Goal: Transaction & Acquisition: Obtain resource

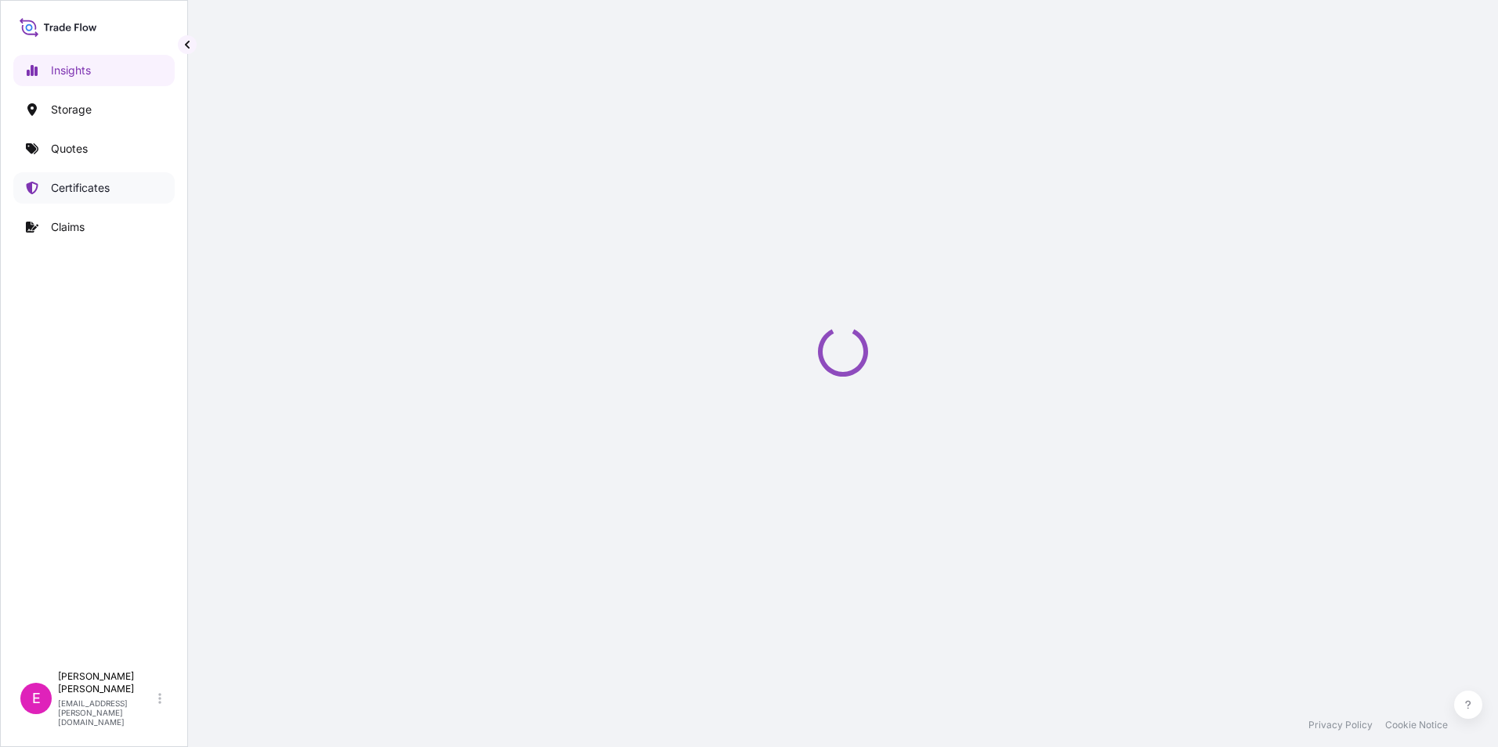
select select "2025"
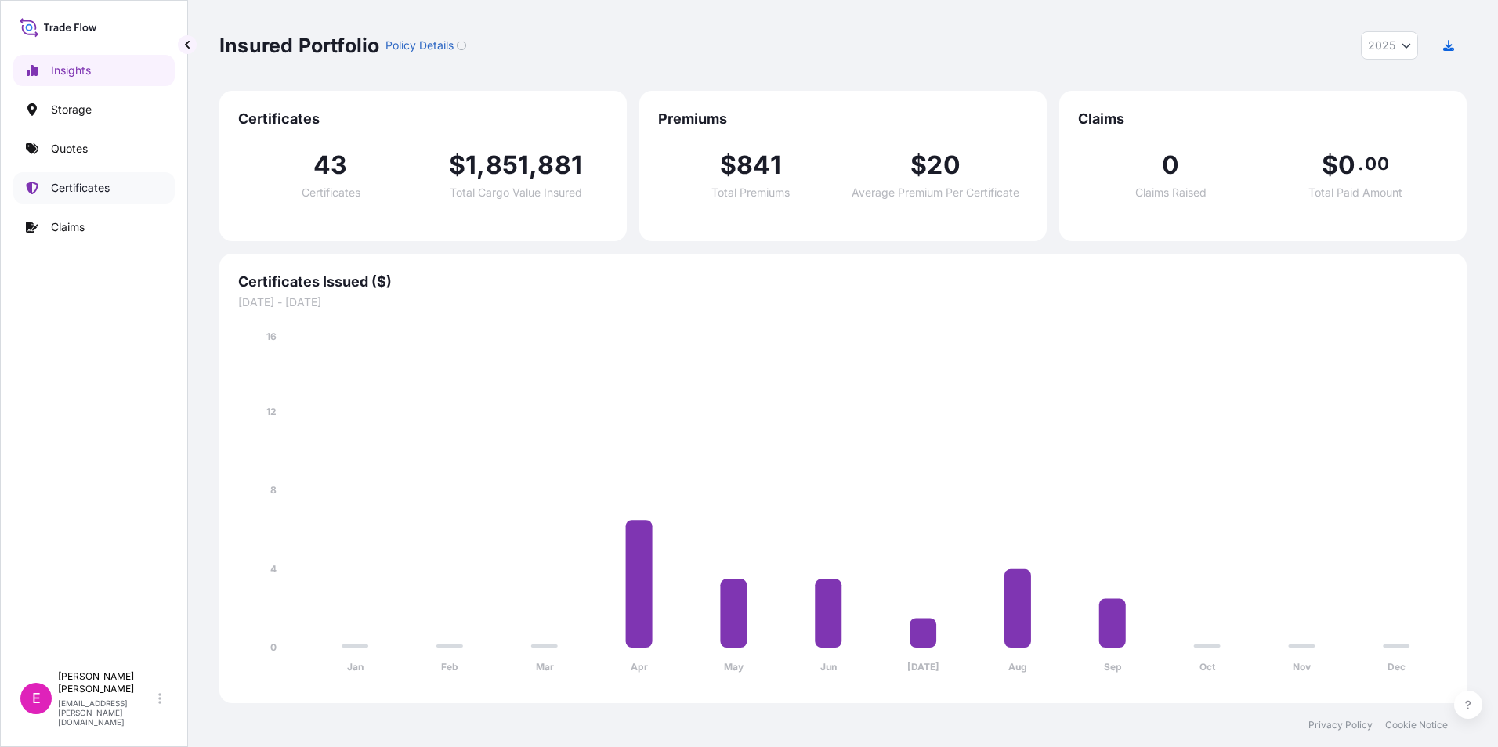
click at [73, 183] on p "Certificates" at bounding box center [80, 188] width 59 height 16
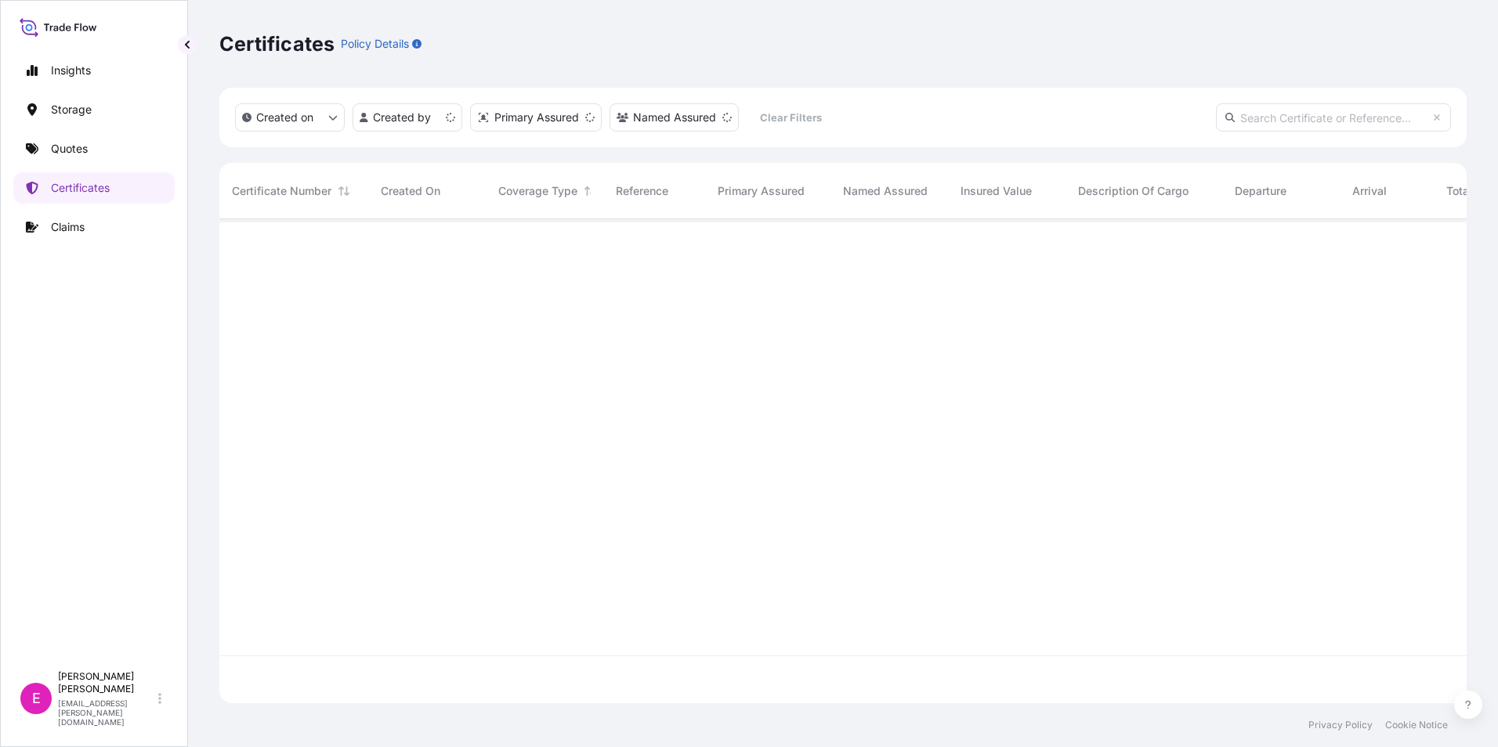
scroll to position [481, 1236]
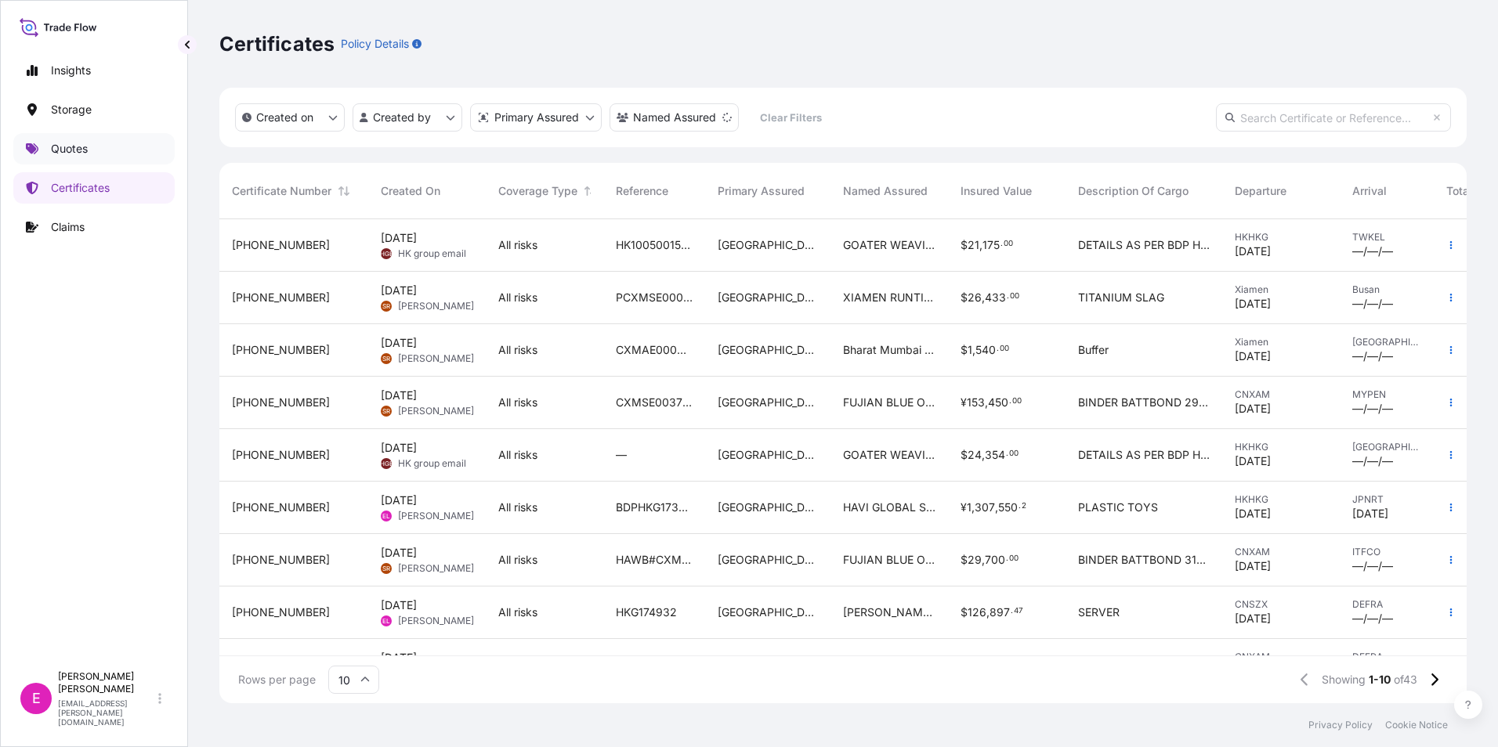
click at [71, 157] on link "Quotes" at bounding box center [93, 148] width 161 height 31
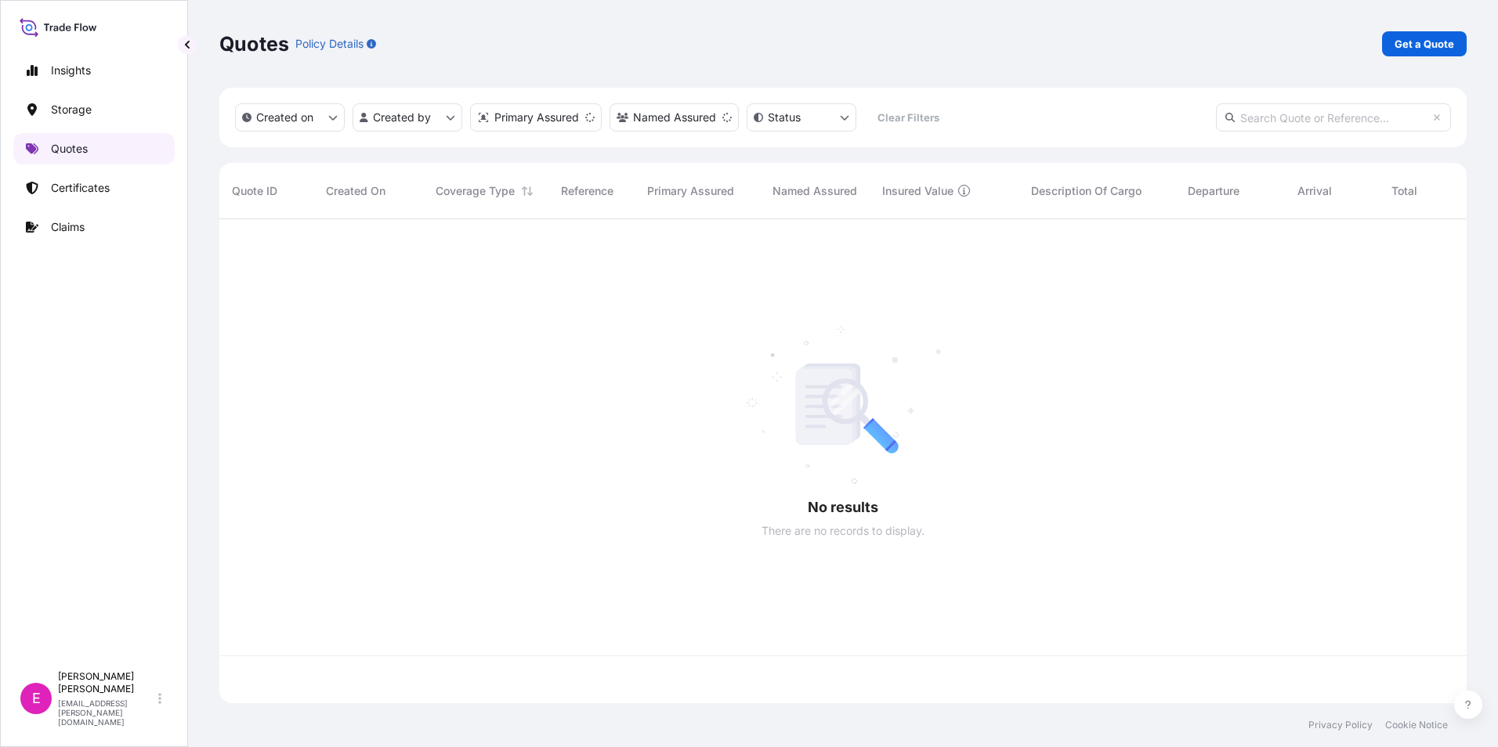
scroll to position [481, 1236]
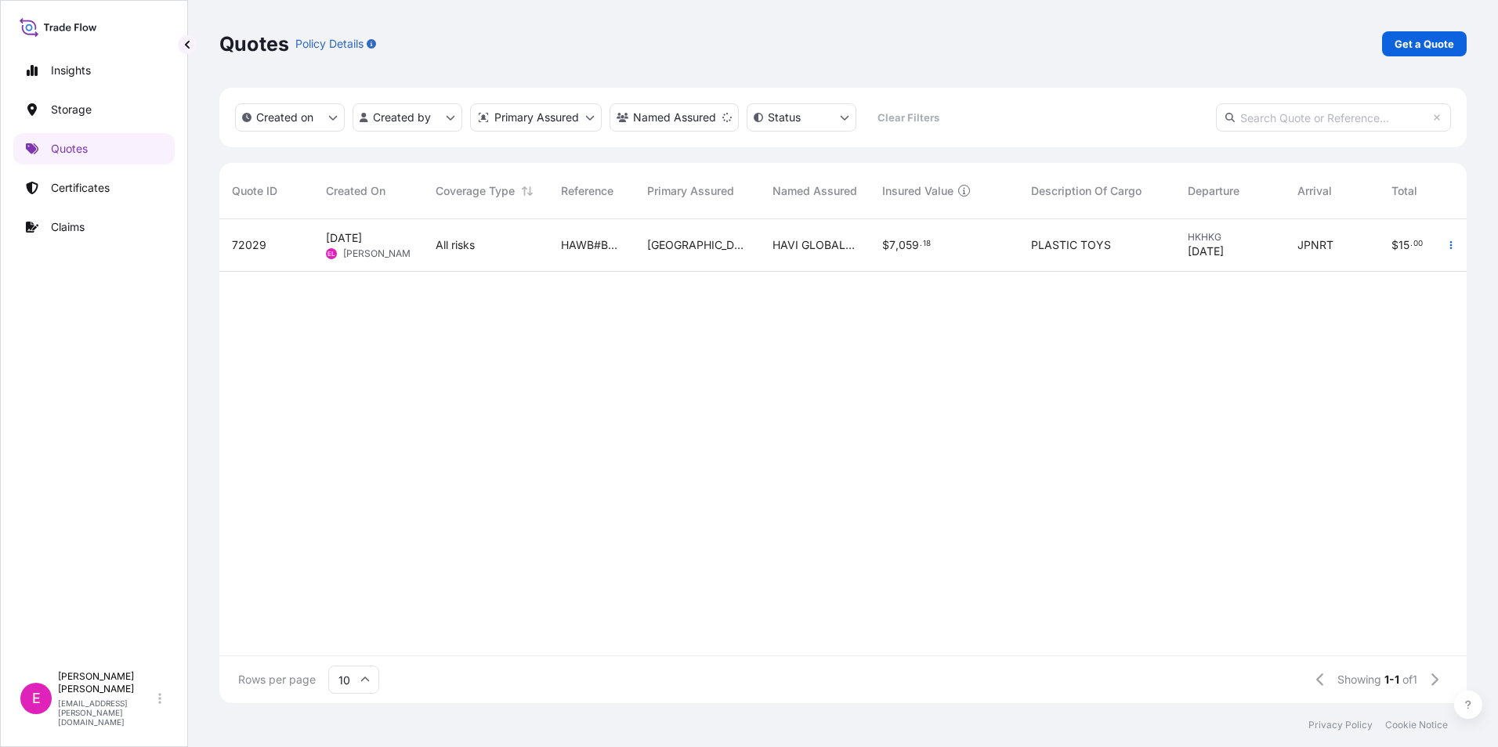
click at [323, 224] on div "[DATE] EL [PERSON_NAME]" at bounding box center [368, 245] width 110 height 52
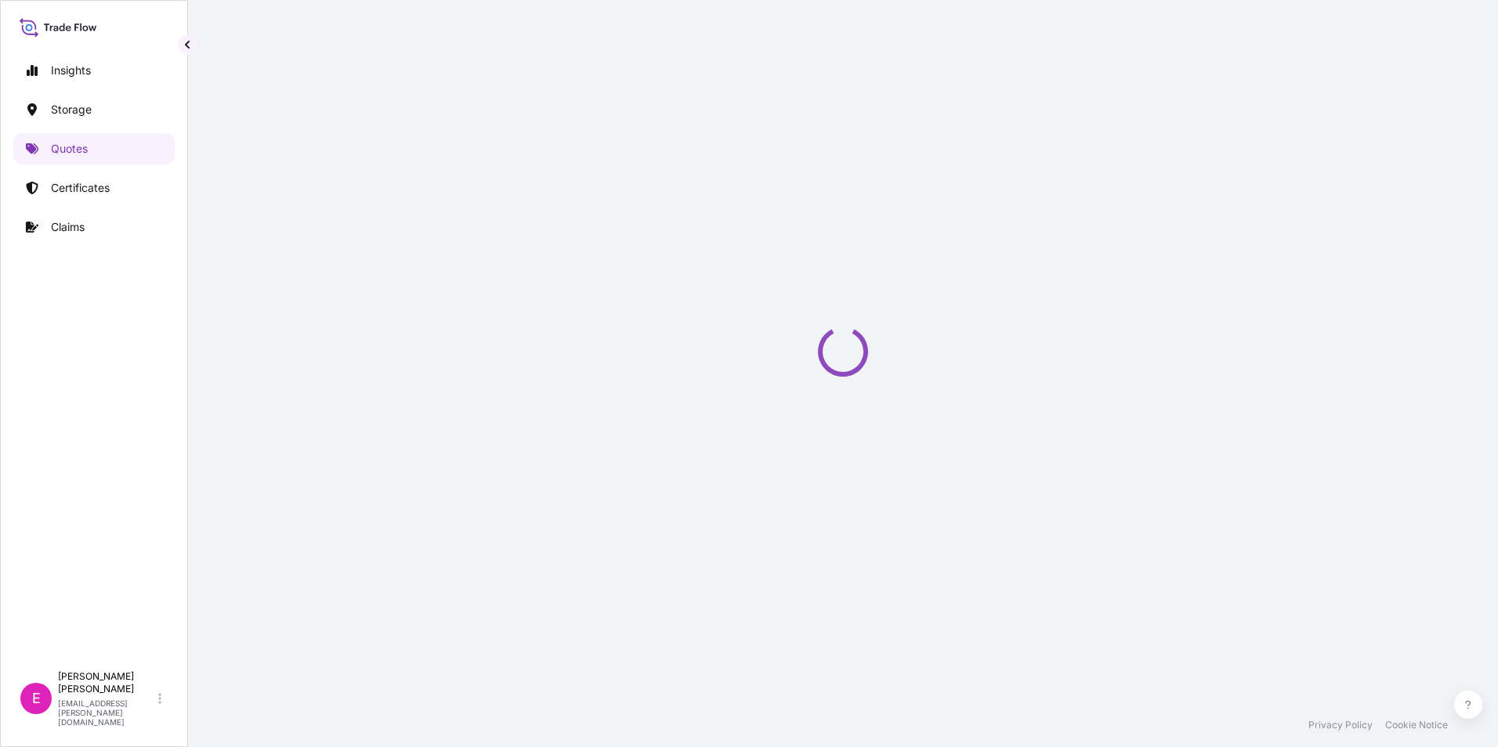
select select "Air"
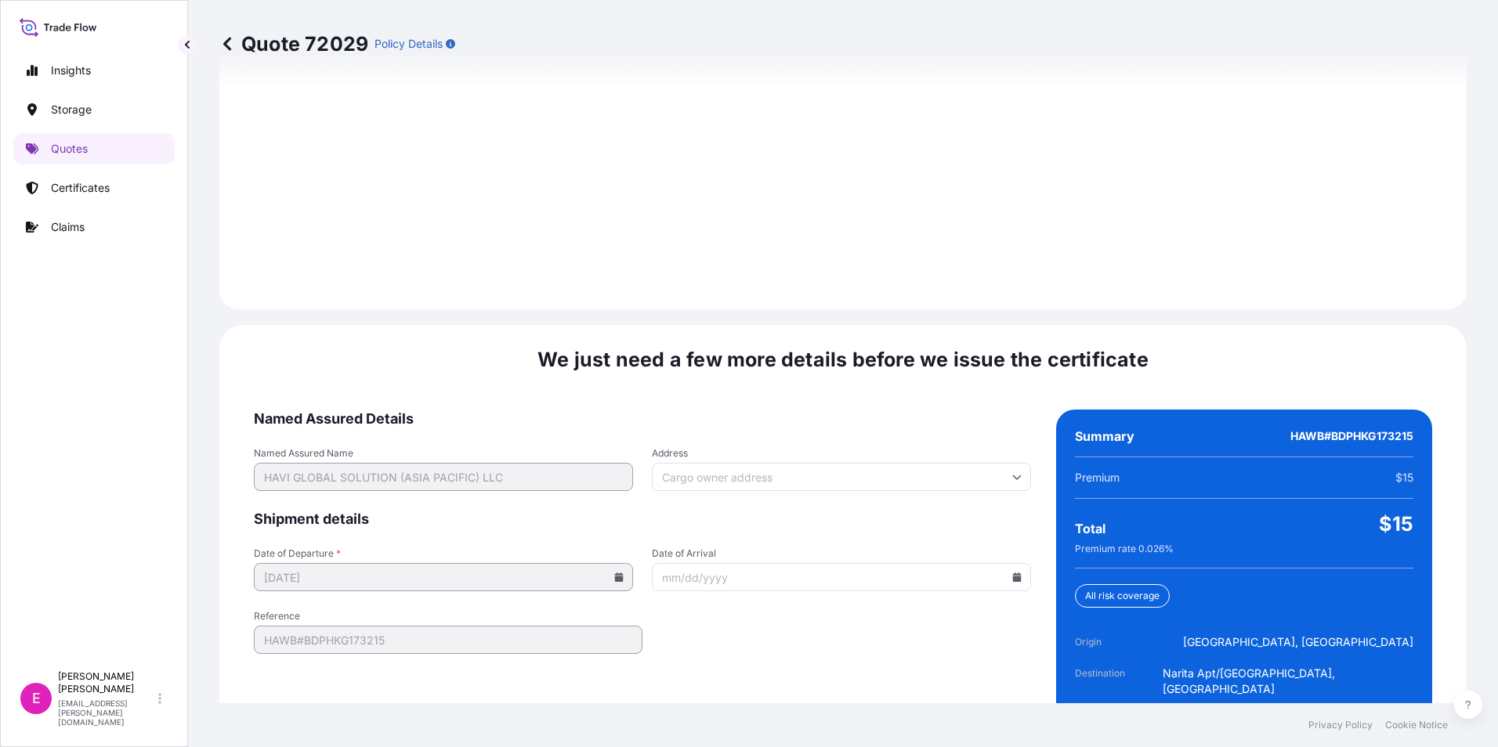
scroll to position [2206, 0]
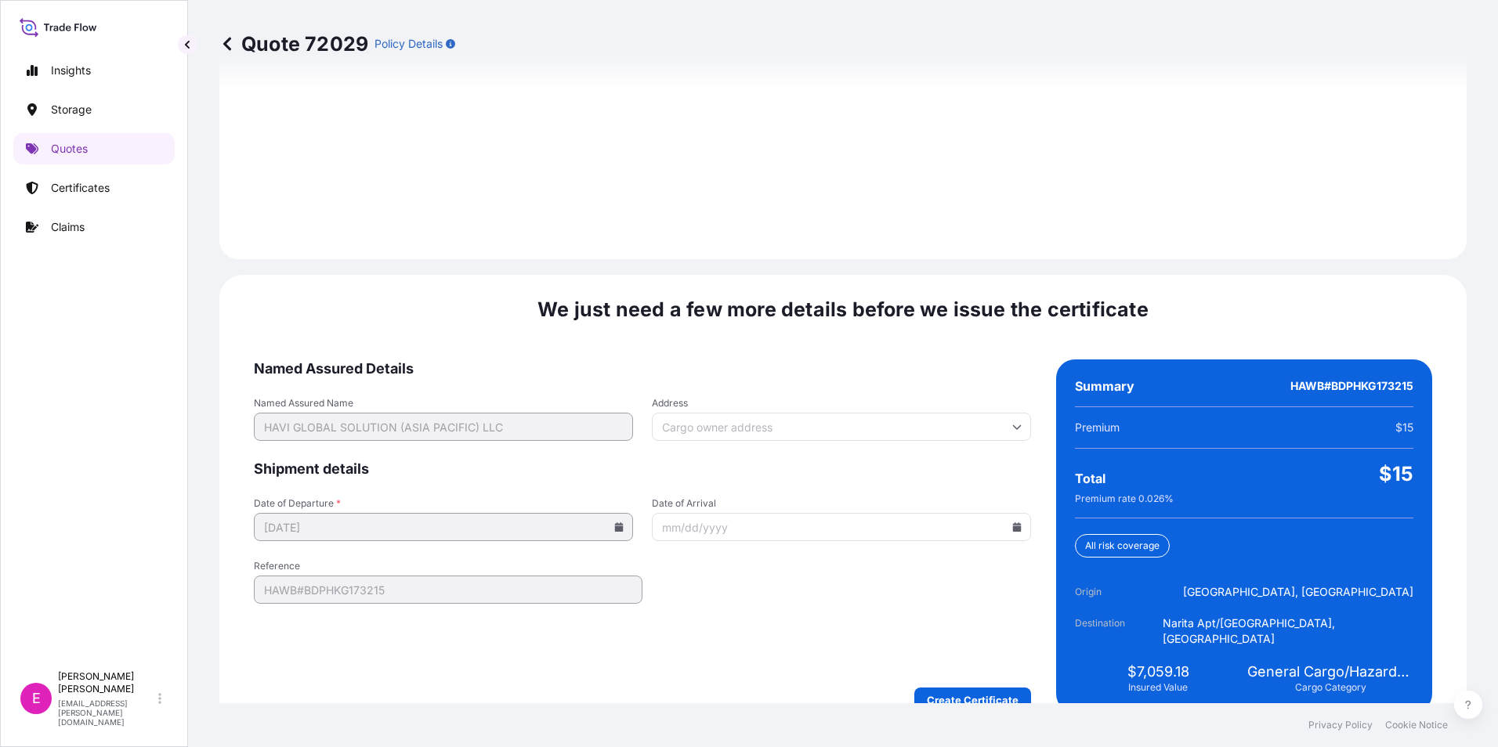
click at [1009, 517] on input "Date of Arrival" at bounding box center [841, 527] width 379 height 28
click at [925, 432] on form "Named Assured Details Named Assured Name HAVI GLOBAL SOLUTION (ASIA PACIFIC) LL…" at bounding box center [642, 536] width 777 height 353
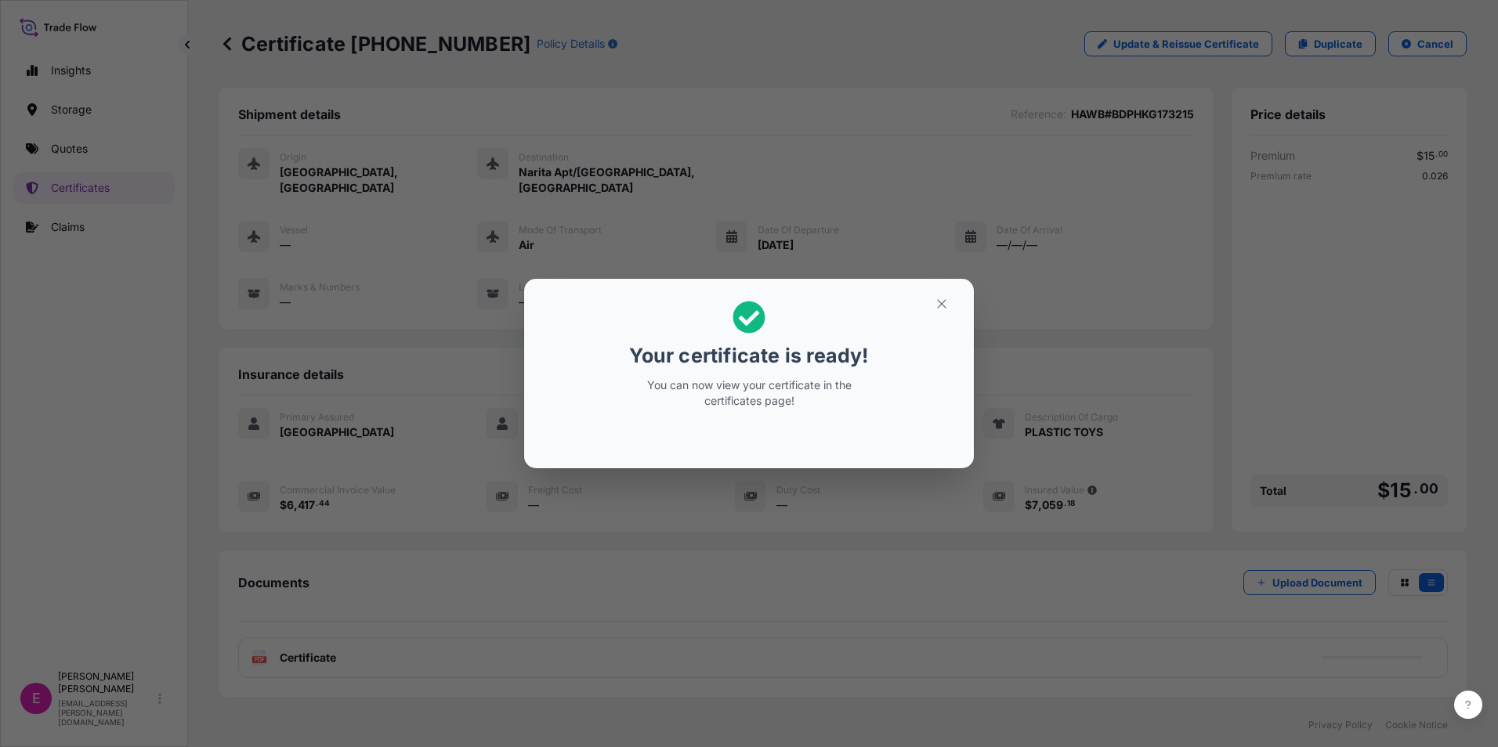
click at [967, 674] on div "Your certificate is ready! You can now view your certificate in the certificate…" at bounding box center [749, 373] width 1498 height 747
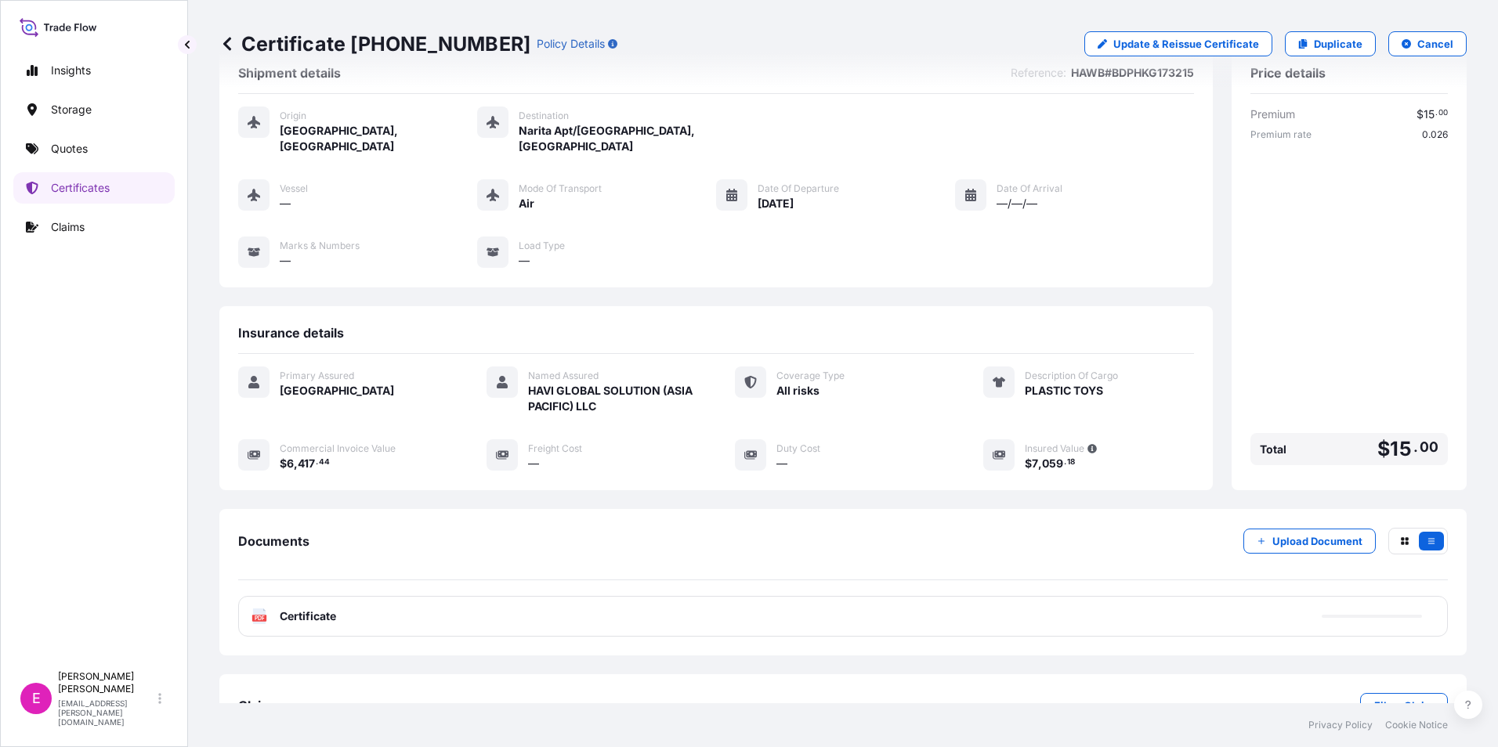
scroll to position [76, 0]
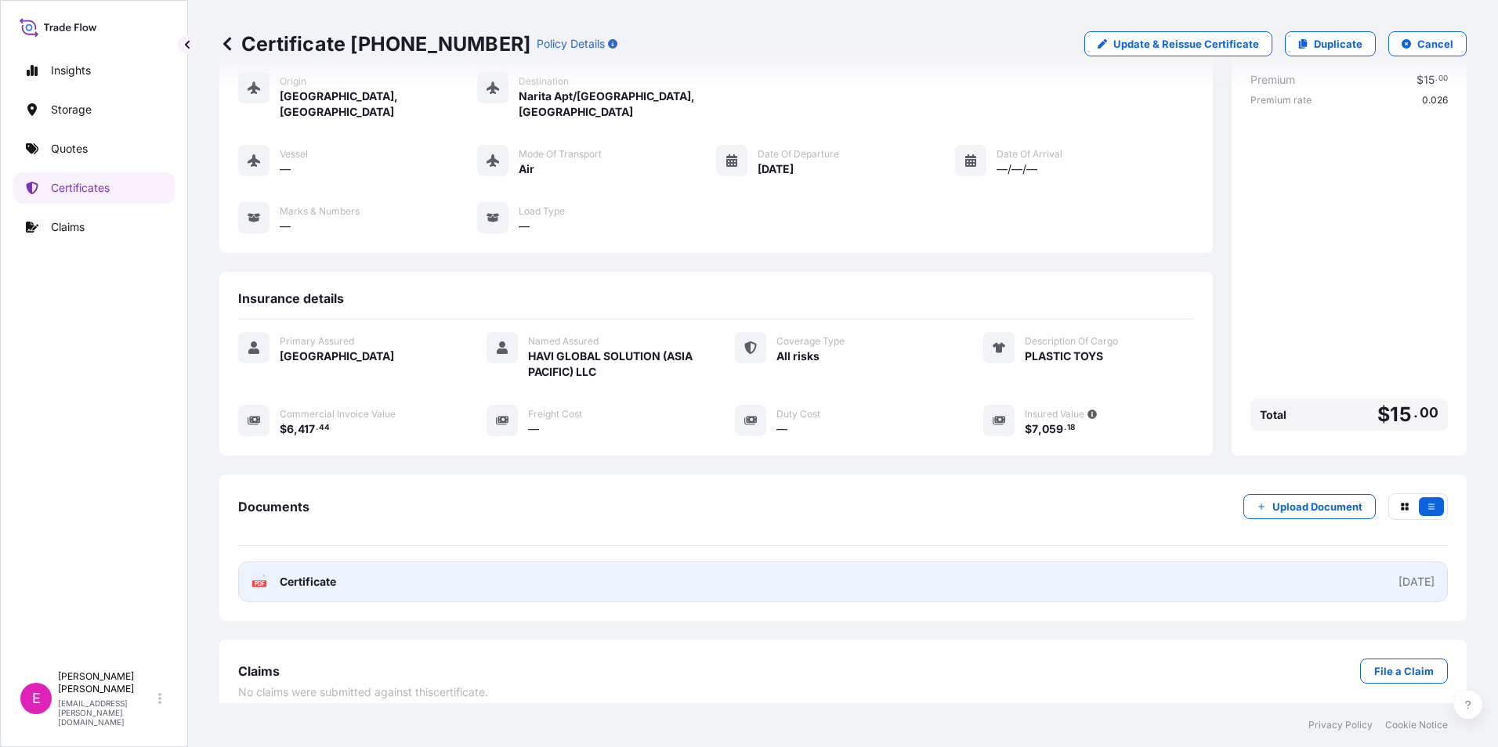
click at [358, 565] on link "PDF Certificate [DATE]" at bounding box center [843, 582] width 1210 height 41
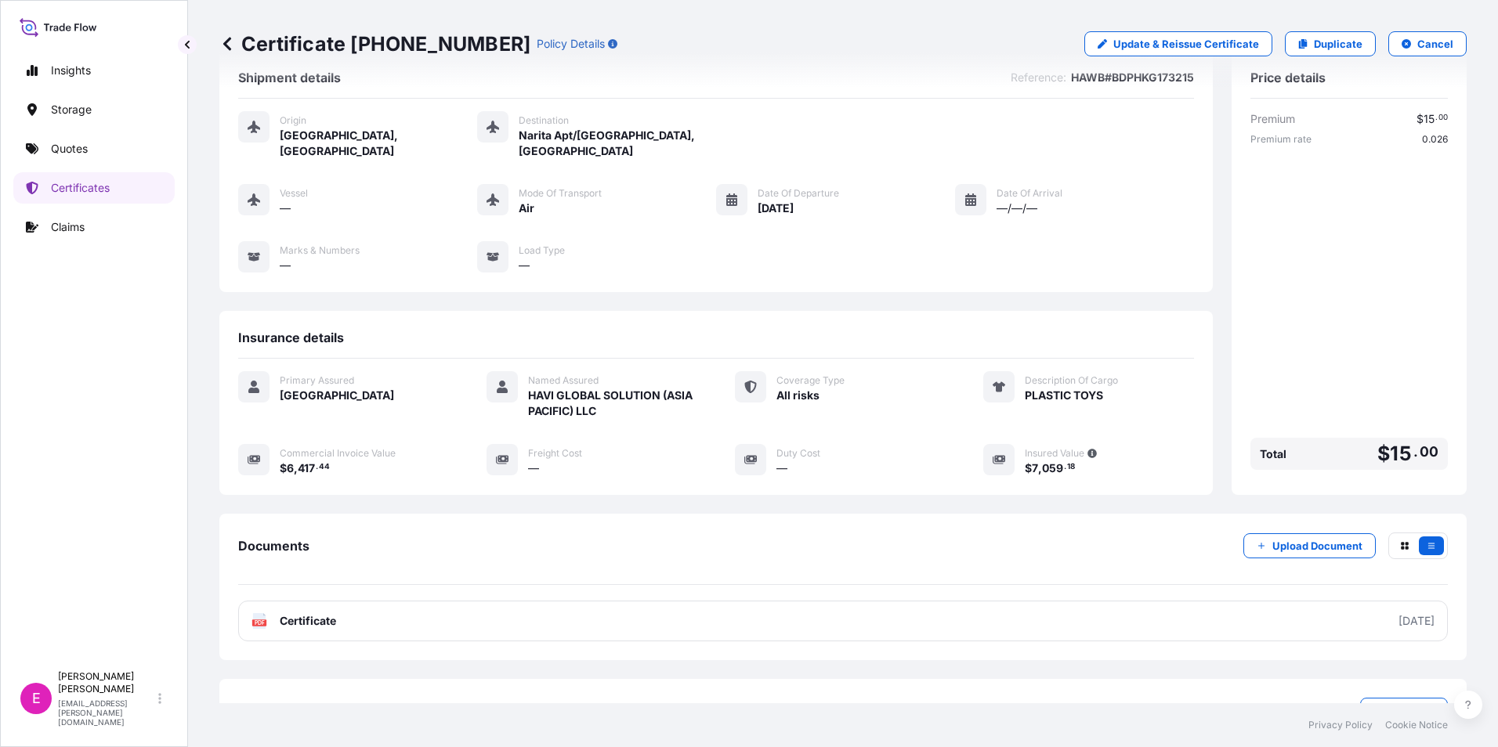
scroll to position [0, 0]
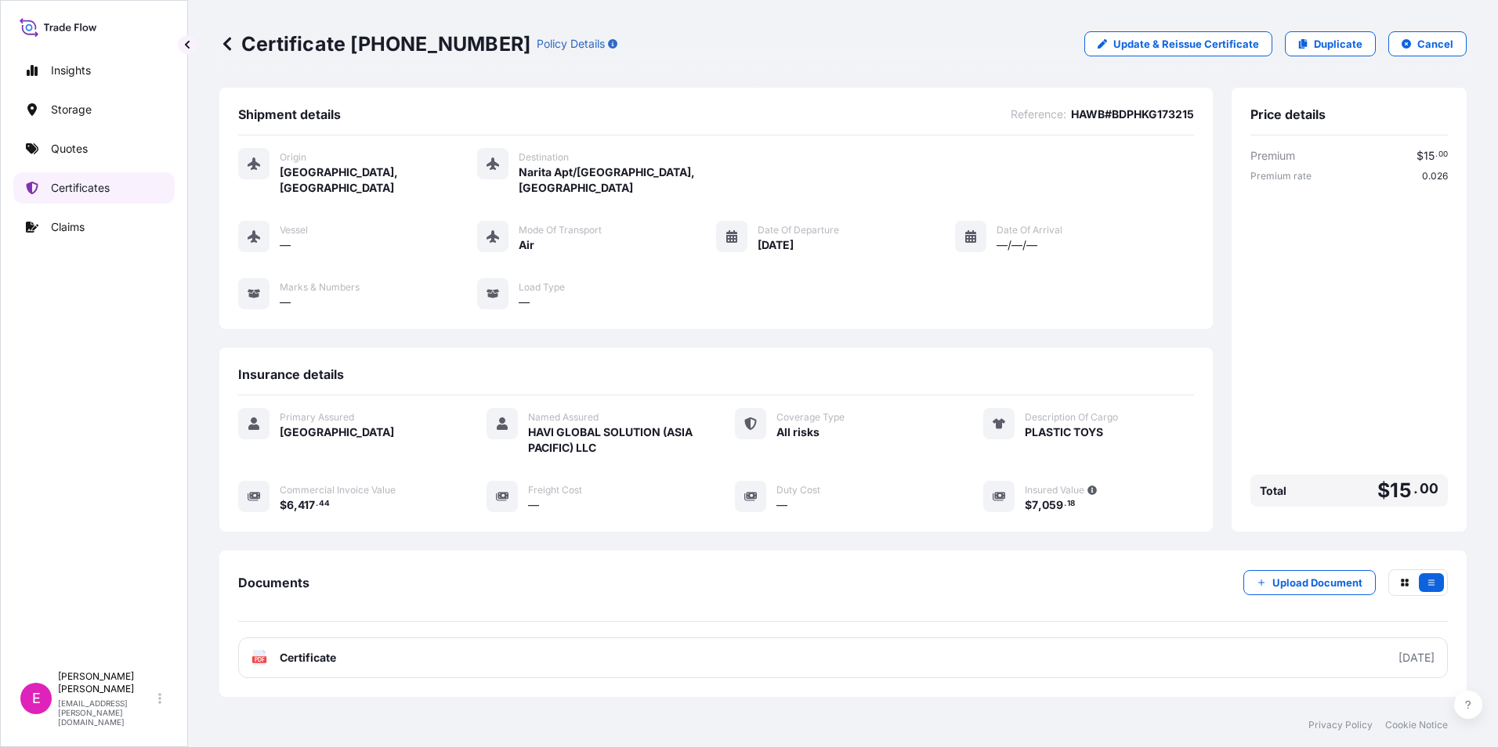
click at [73, 194] on p "Certificates" at bounding box center [80, 188] width 59 height 16
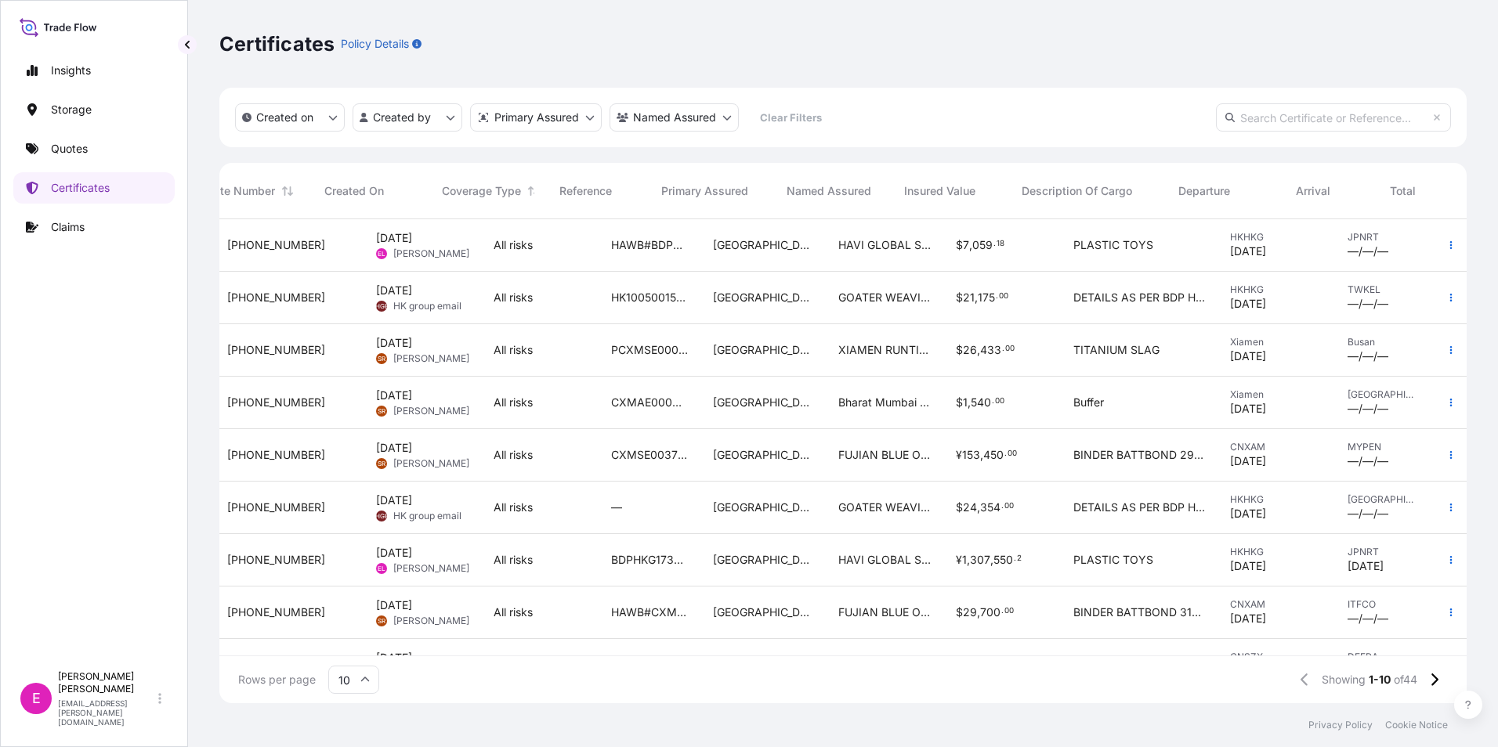
scroll to position [0, 104]
